Goal: Navigation & Orientation: Find specific page/section

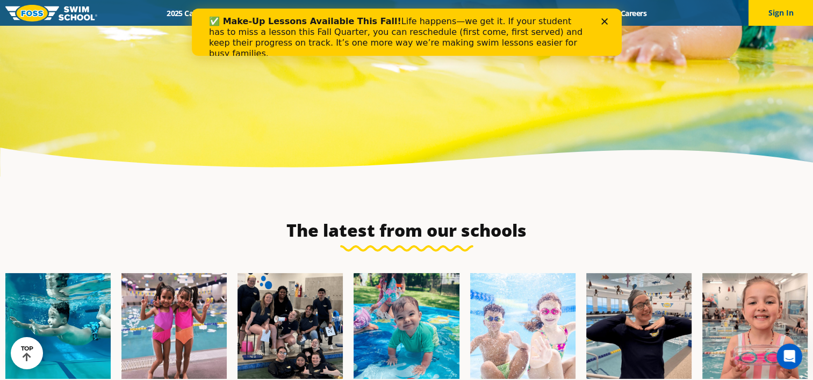
scroll to position [3615, 0]
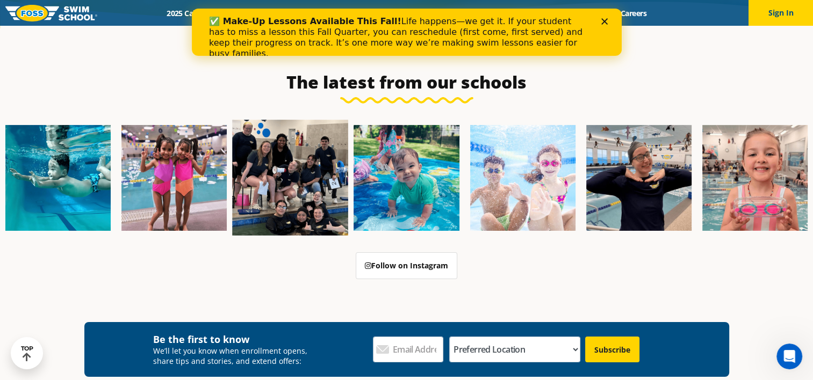
click at [277, 128] on img at bounding box center [290, 178] width 116 height 116
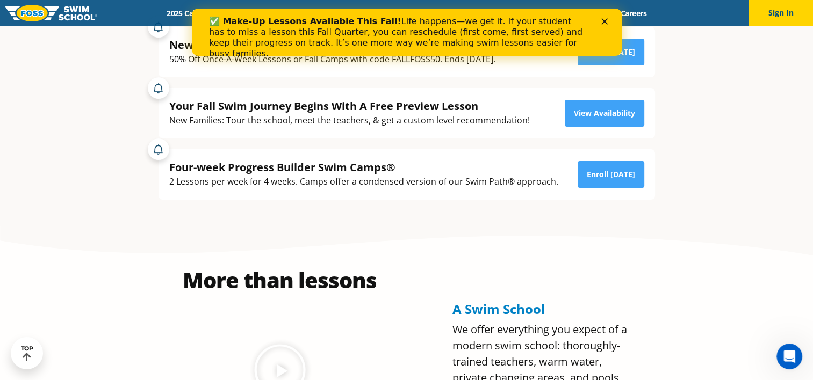
scroll to position [269, 0]
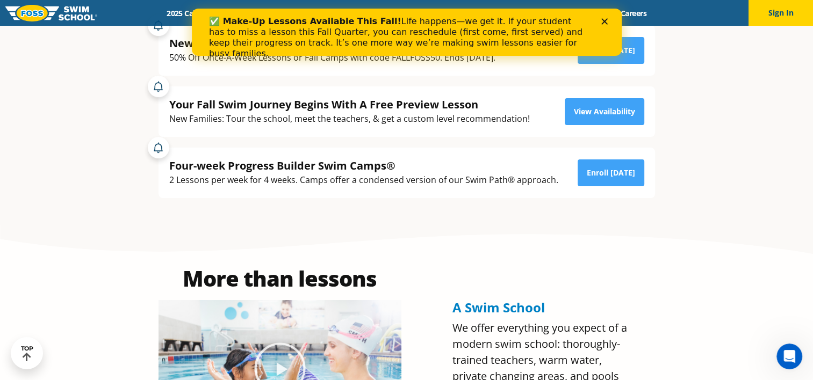
click at [605, 18] on icon "Close" at bounding box center [604, 21] width 6 height 6
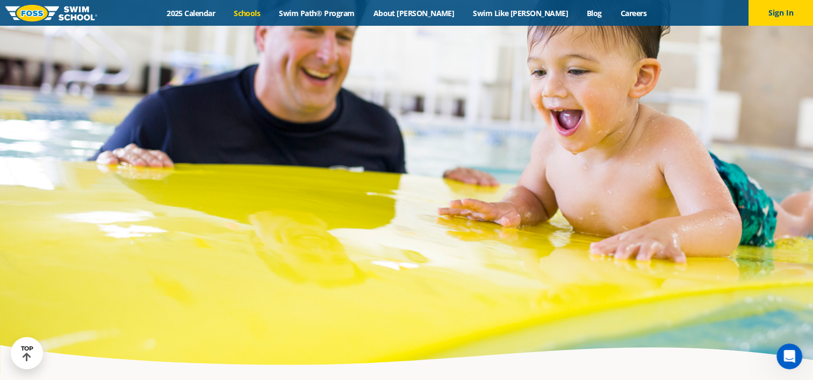
scroll to position [3254, 0]
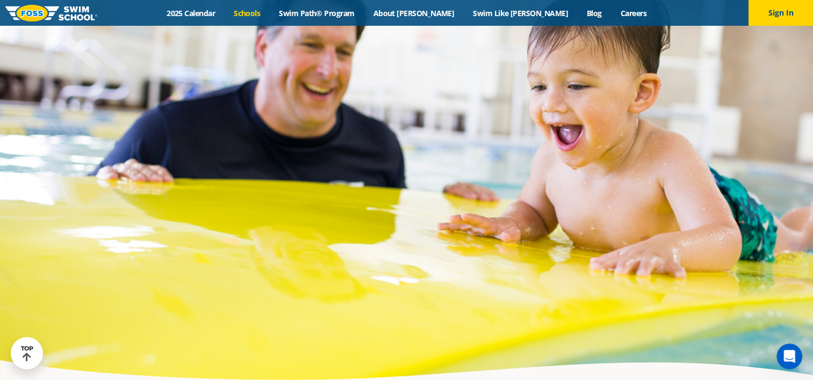
click at [270, 16] on link "Schools" at bounding box center [247, 13] width 45 height 10
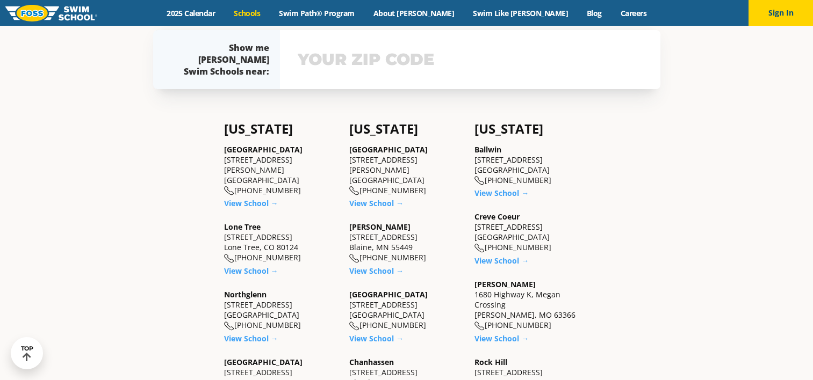
scroll to position [269, 0]
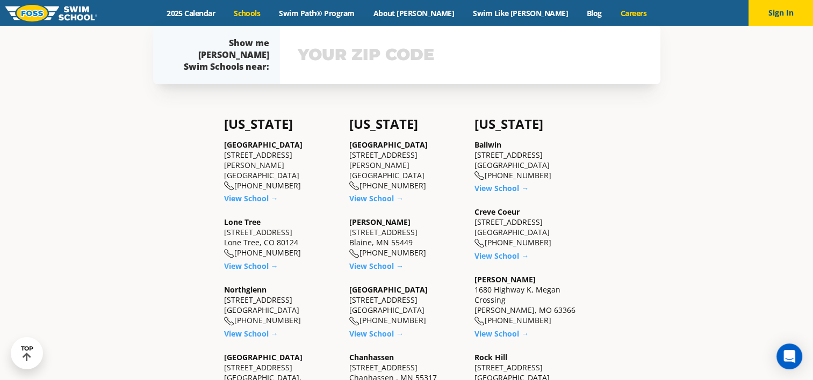
click at [611, 17] on link "Careers" at bounding box center [633, 13] width 45 height 10
